Goal: Find specific page/section: Find specific page/section

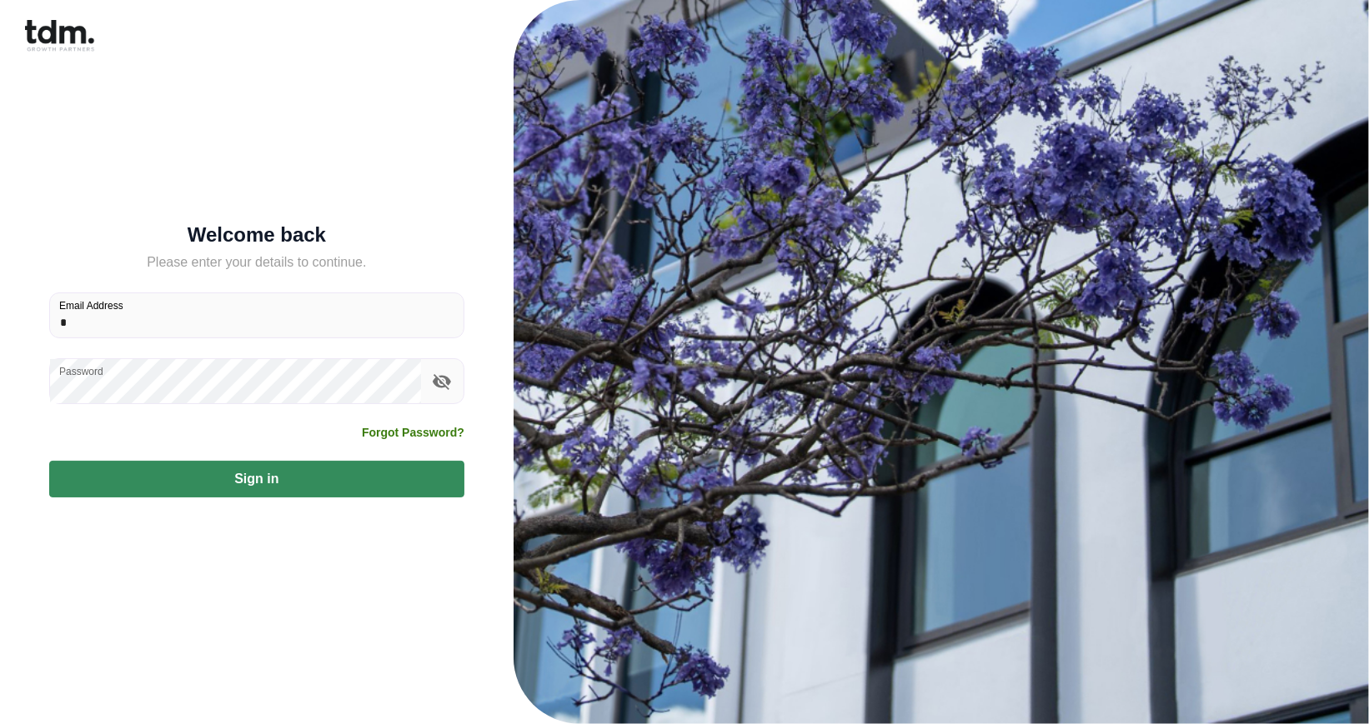
type input "**********"
click at [444, 384] on icon "toggle password visibility" at bounding box center [442, 382] width 20 height 20
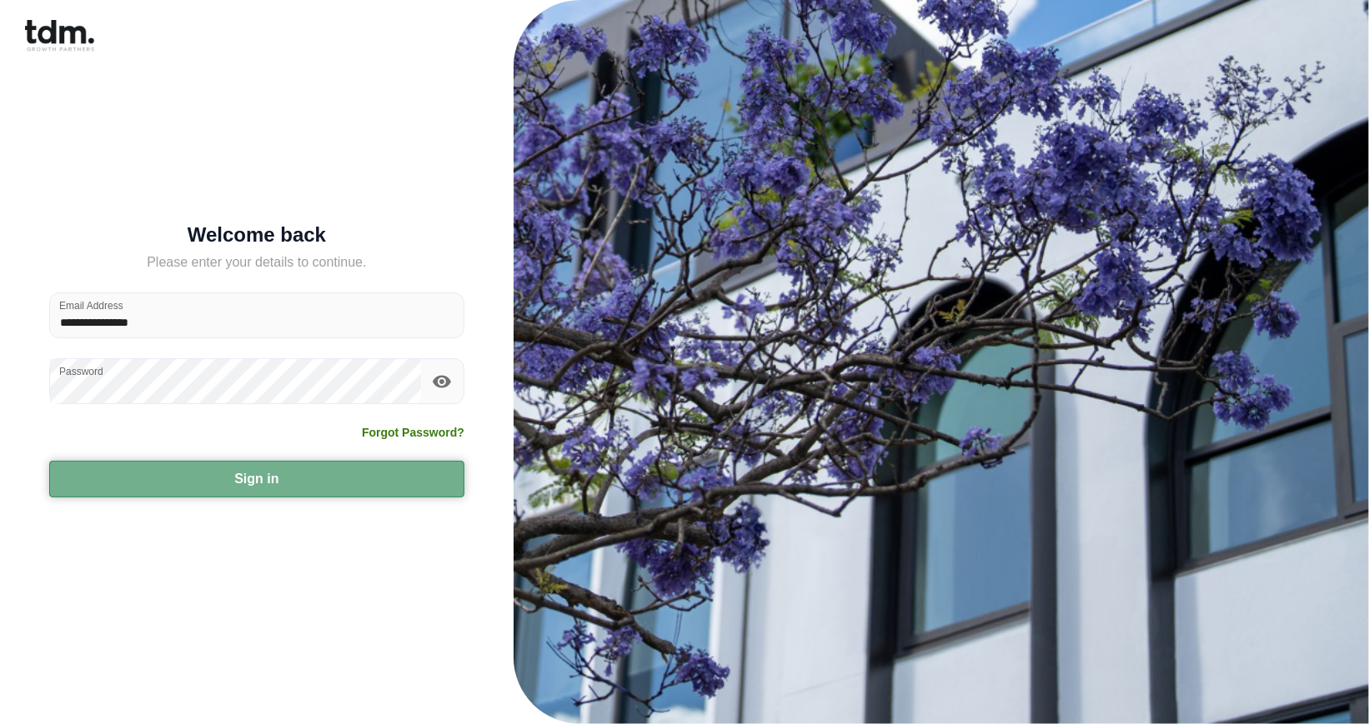
click at [336, 478] on button "Sign in" at bounding box center [256, 479] width 415 height 37
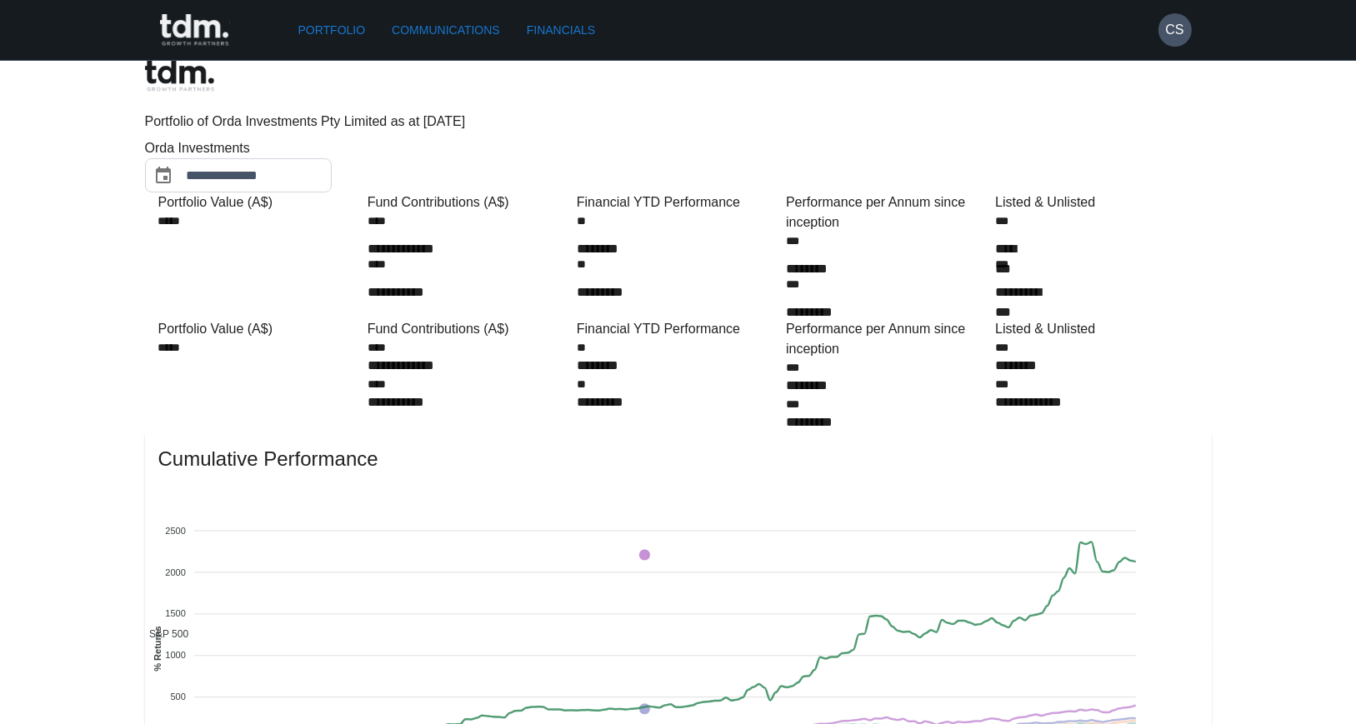
click at [444, 27] on link "Communications" at bounding box center [446, 30] width 122 height 31
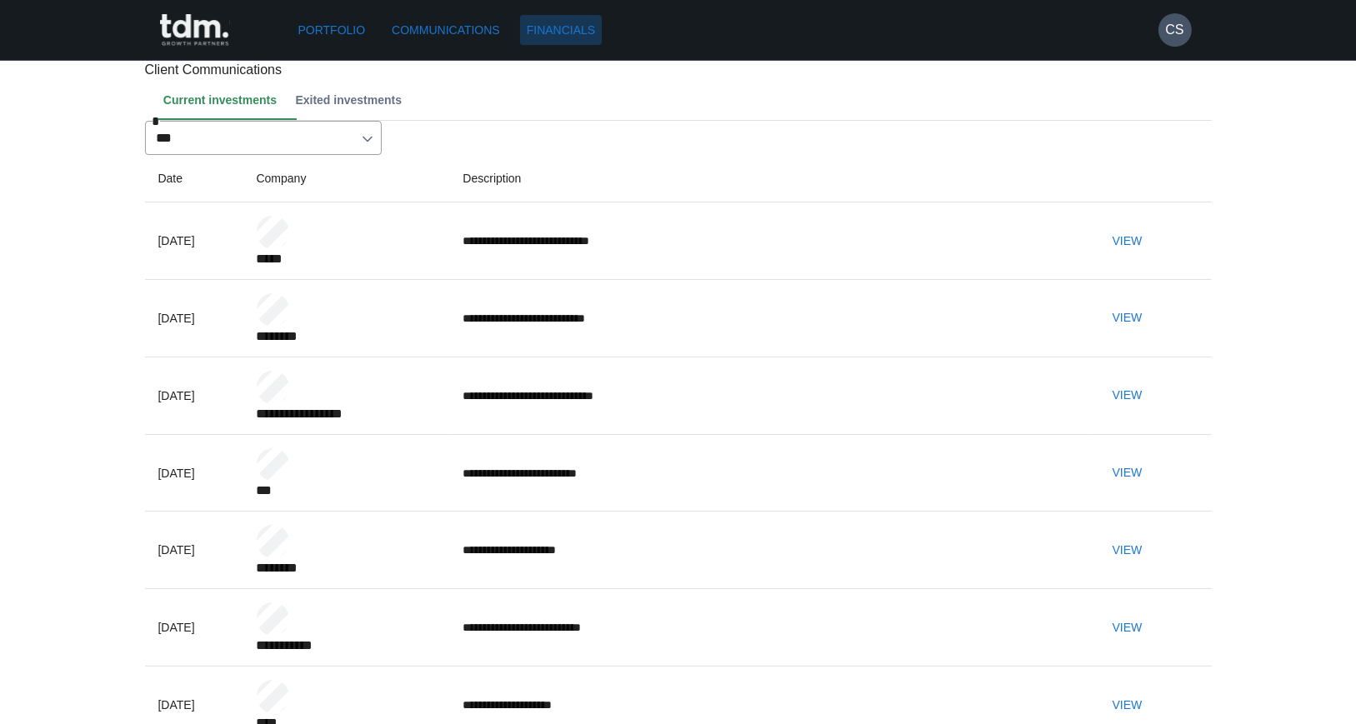
click at [569, 28] on link "Financials" at bounding box center [561, 30] width 82 height 31
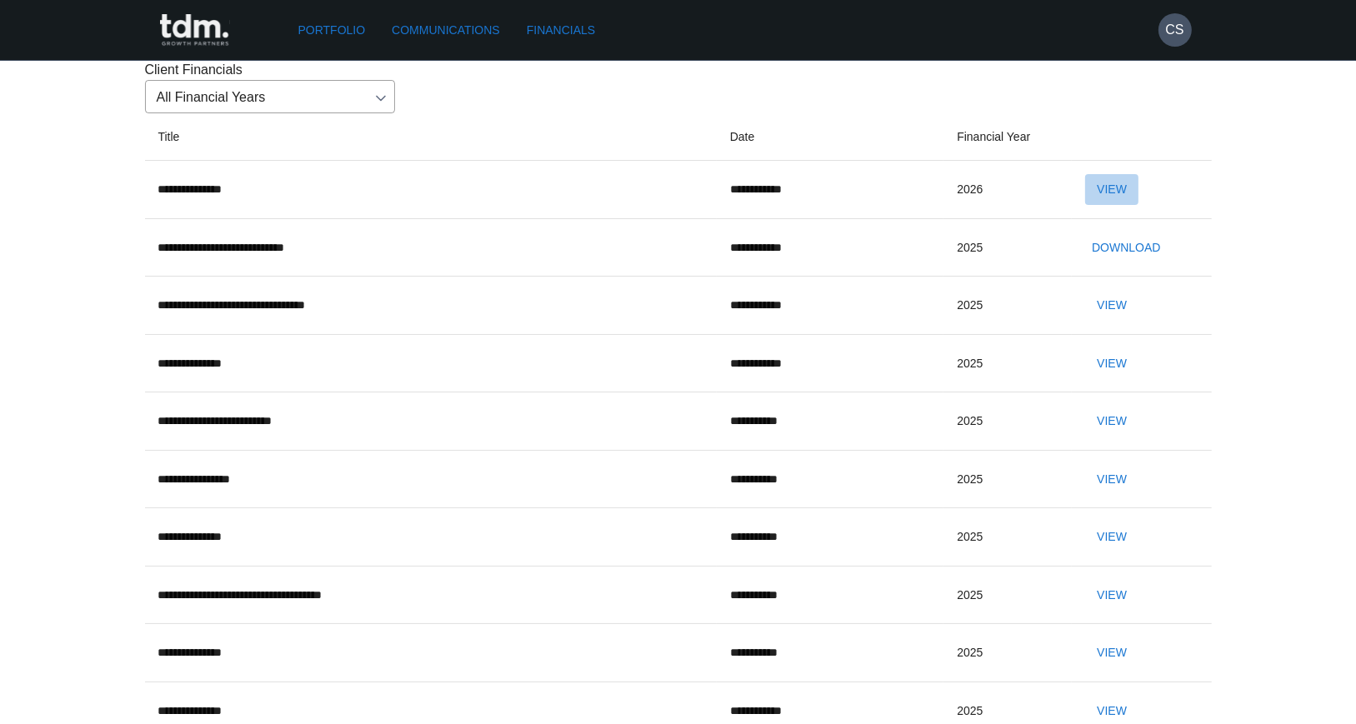
click at [1139, 205] on button "View" at bounding box center [1111, 189] width 53 height 31
